Goal: Transaction & Acquisition: Obtain resource

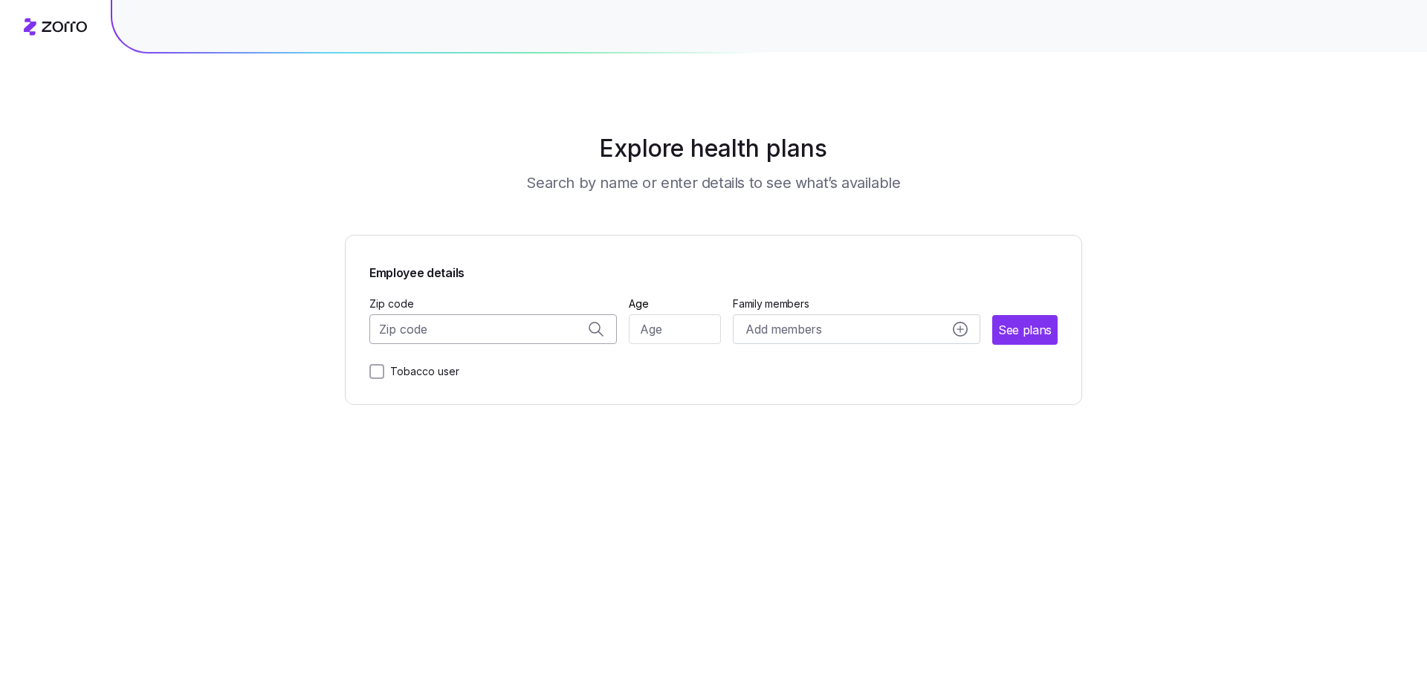
click at [550, 334] on input "Zip code" at bounding box center [493, 329] width 248 height 30
type input "33433"
click at [664, 332] on input "Age" at bounding box center [675, 329] width 93 height 30
click at [533, 326] on input "Zip code" at bounding box center [493, 329] width 248 height 30
click at [522, 369] on span "33433, [GEOGRAPHIC_DATA], [GEOGRAPHIC_DATA]" at bounding box center [491, 368] width 208 height 19
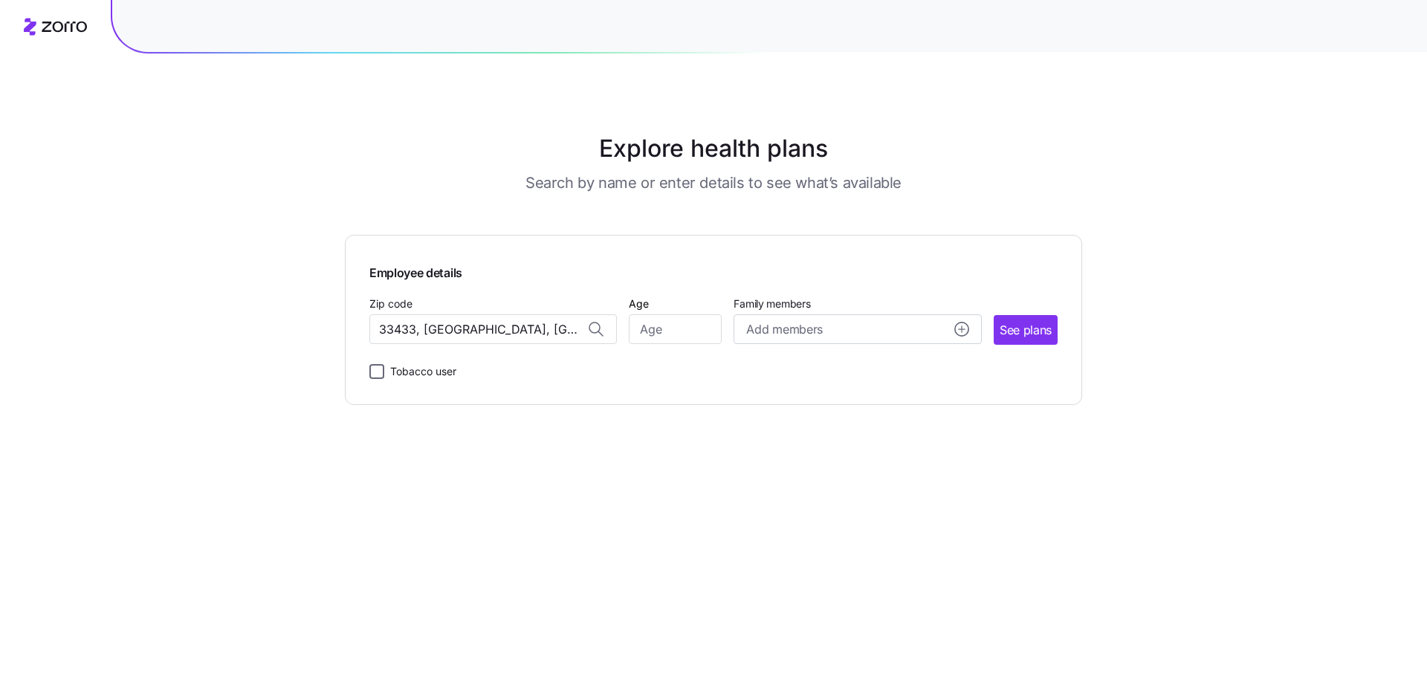
type input "33433, [GEOGRAPHIC_DATA], [GEOGRAPHIC_DATA]"
click at [372, 364] on input "Tobacco user" at bounding box center [376, 371] width 15 height 15
click at [674, 332] on input "Age" at bounding box center [675, 329] width 93 height 30
click at [369, 370] on input "Tobacco user" at bounding box center [376, 371] width 15 height 15
checkbox input "false"
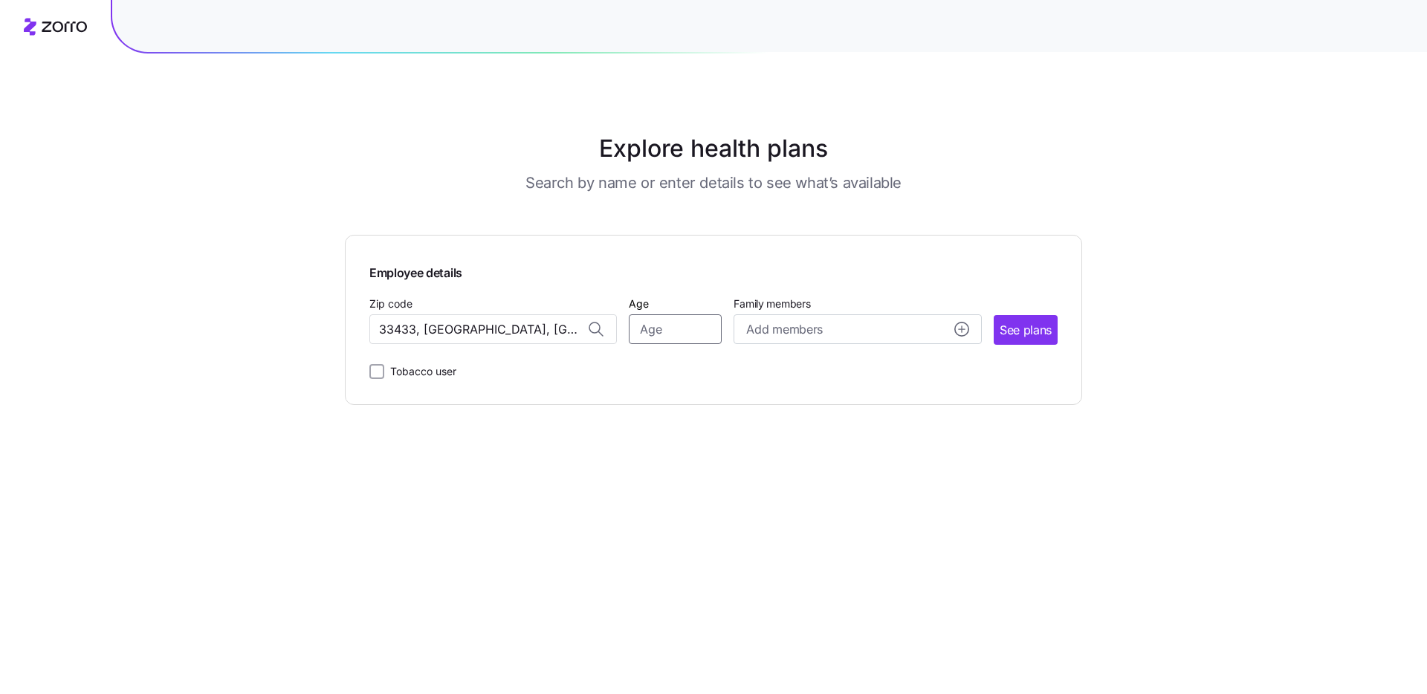
click at [693, 319] on input "Age" at bounding box center [675, 329] width 93 height 30
type input "28"
click at [1002, 320] on button "See plans" at bounding box center [1026, 330] width 64 height 30
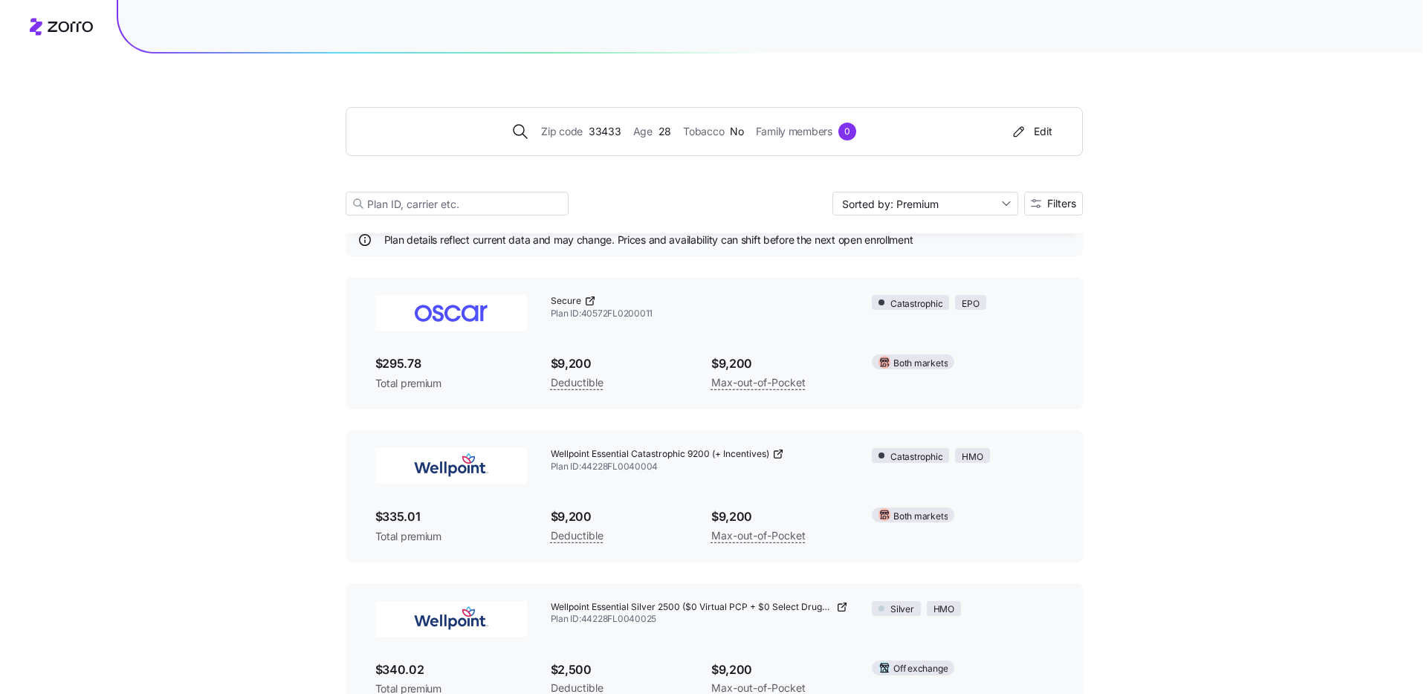
scroll to position [50, 0]
click at [1058, 204] on span "Filters" at bounding box center [1056, 203] width 29 height 10
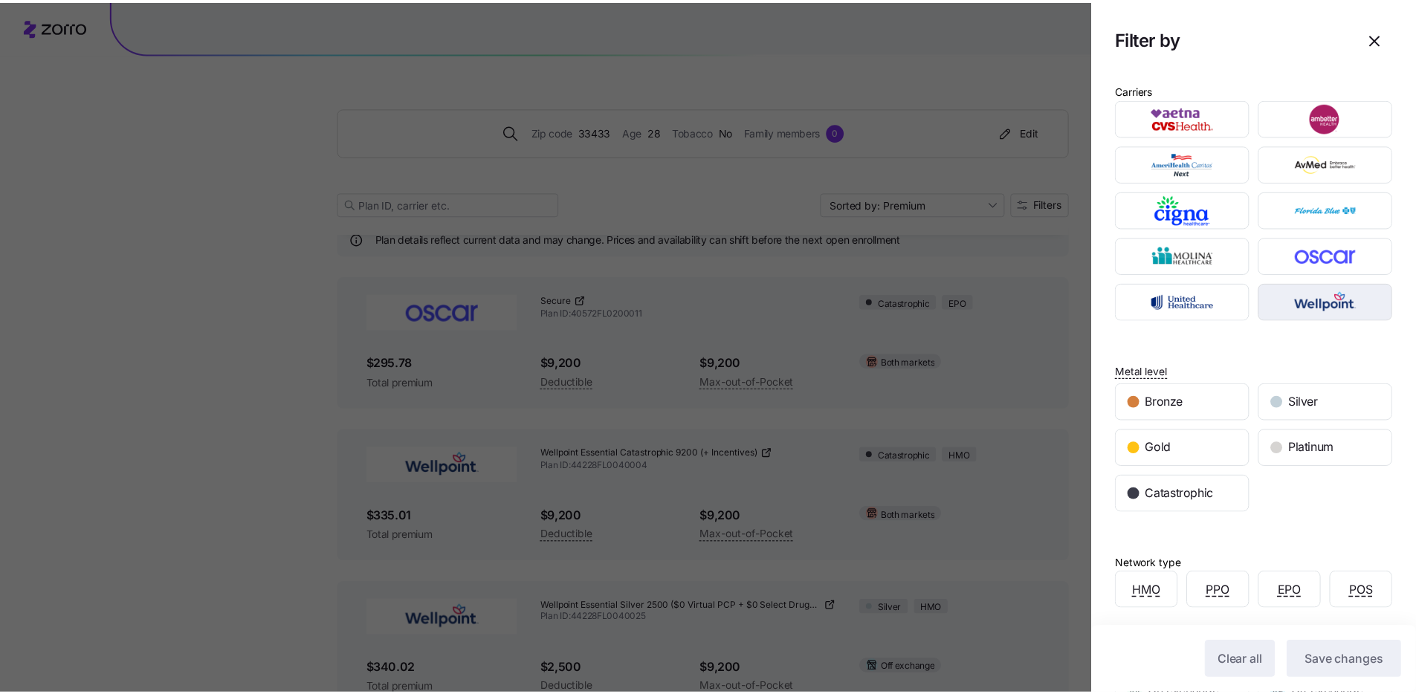
scroll to position [0, 0]
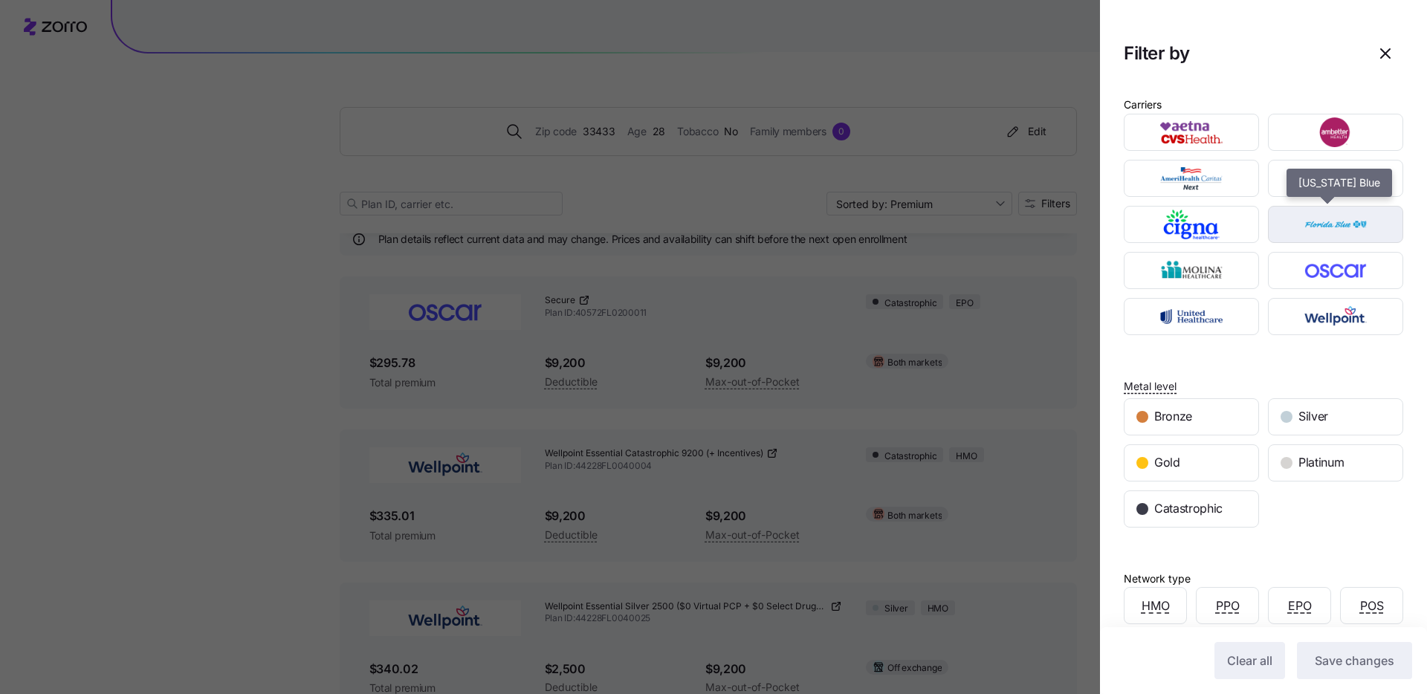
click at [1320, 232] on img "button" at bounding box center [1336, 225] width 109 height 30
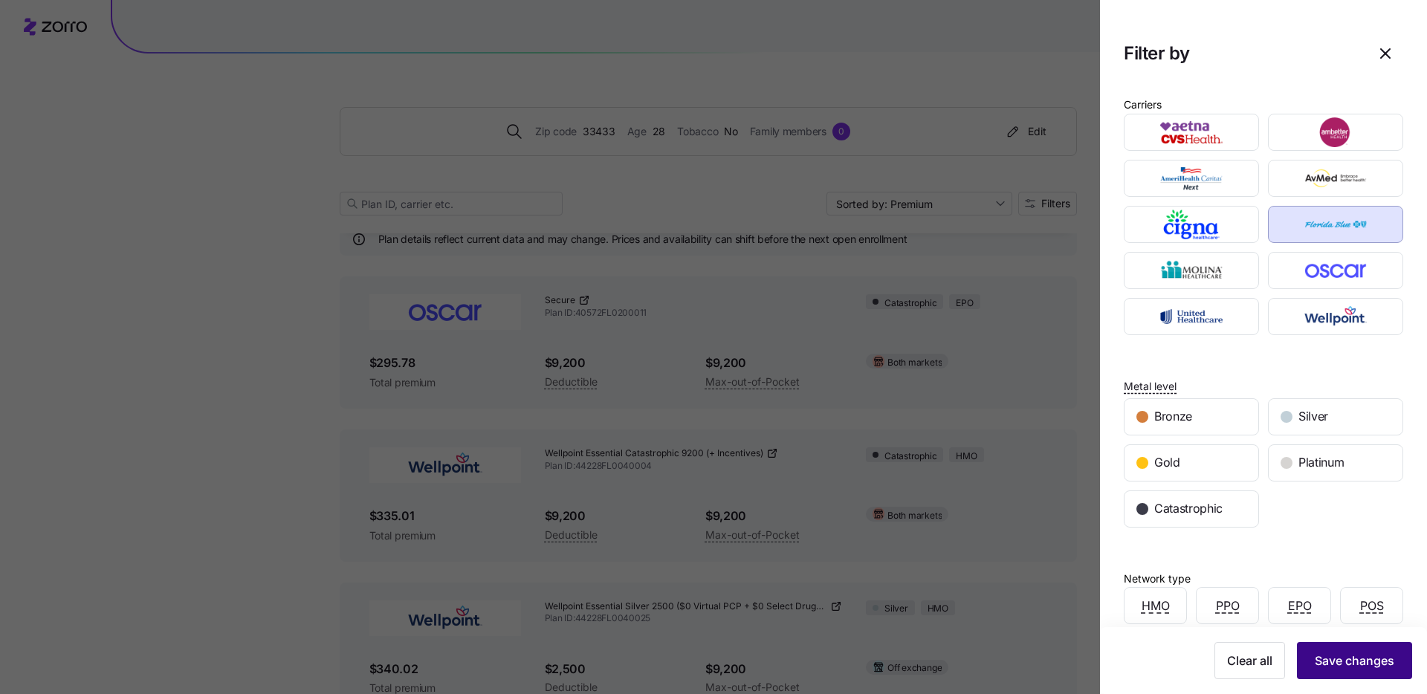
click at [1316, 655] on span "Save changes" at bounding box center [1355, 661] width 80 height 18
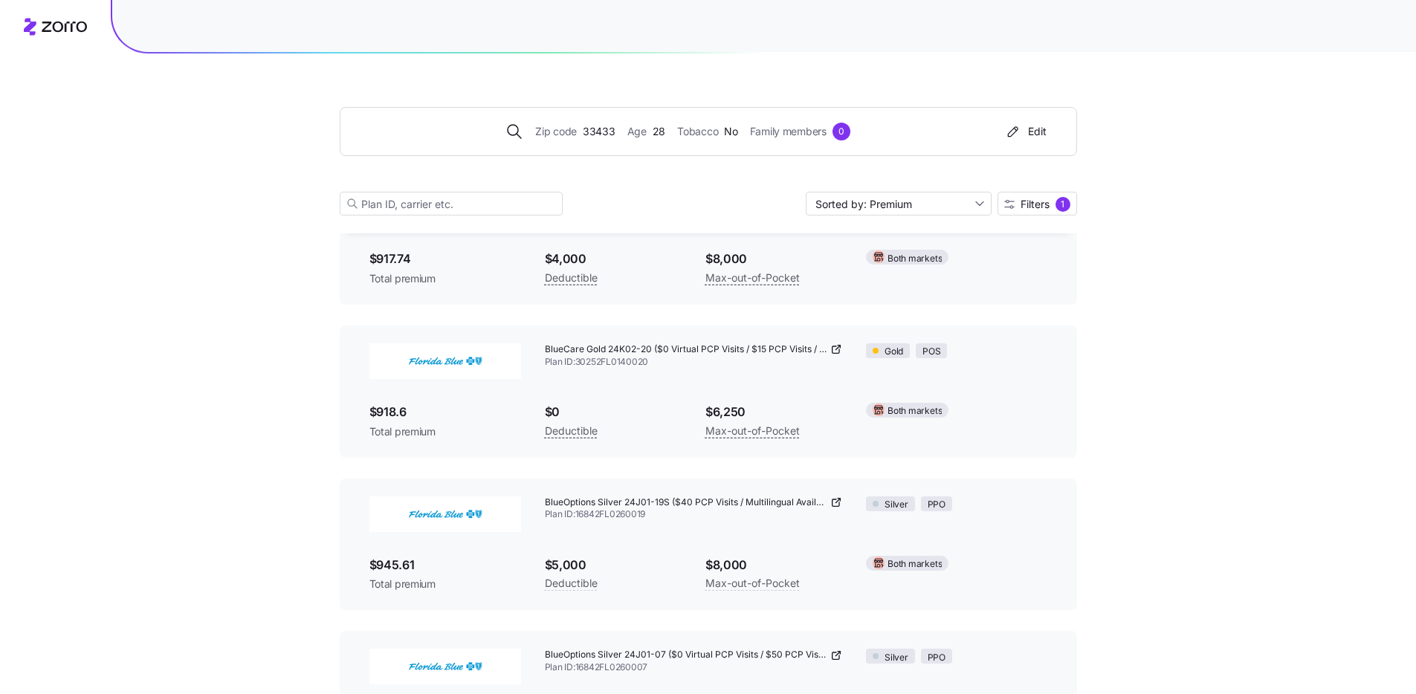
scroll to position [8560, 0]
